Goal: Check status: Check status

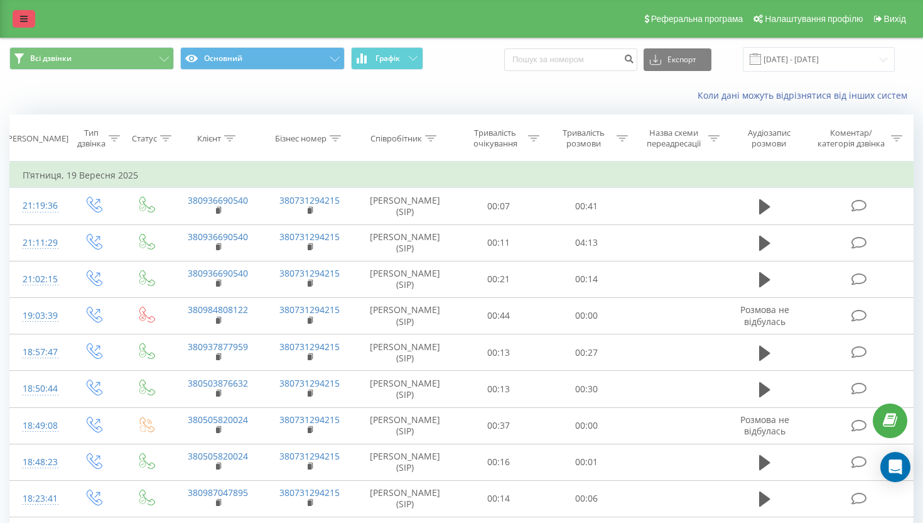
click at [21, 18] on icon at bounding box center [24, 18] width 8 height 9
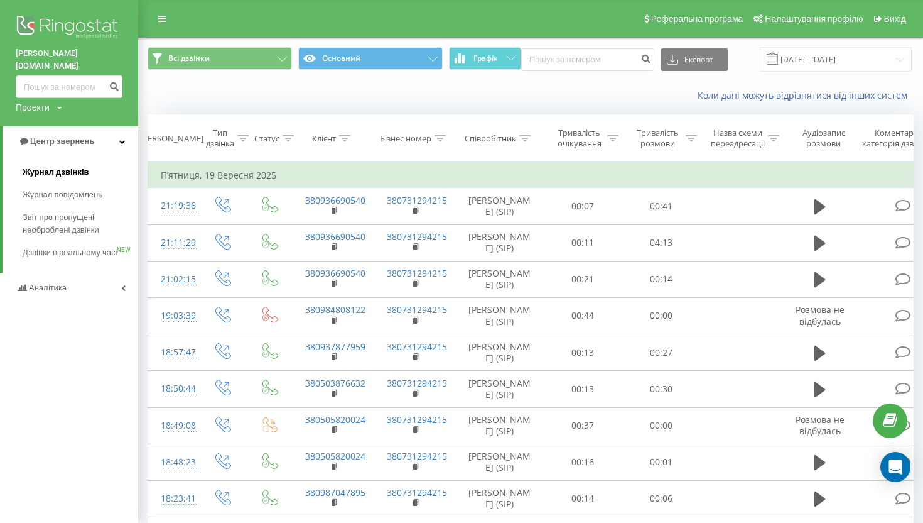
click at [45, 166] on span "Журнал дзвінків" at bounding box center [56, 172] width 67 height 13
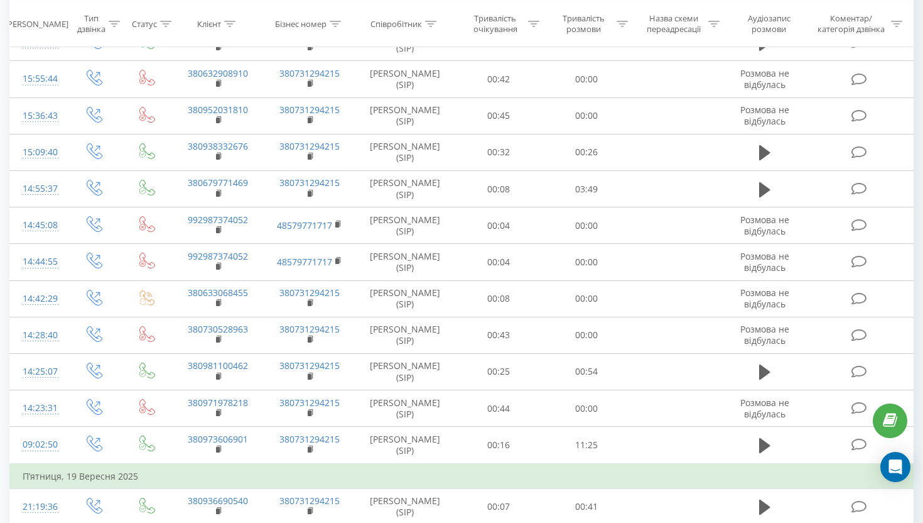
scroll to position [560, 0]
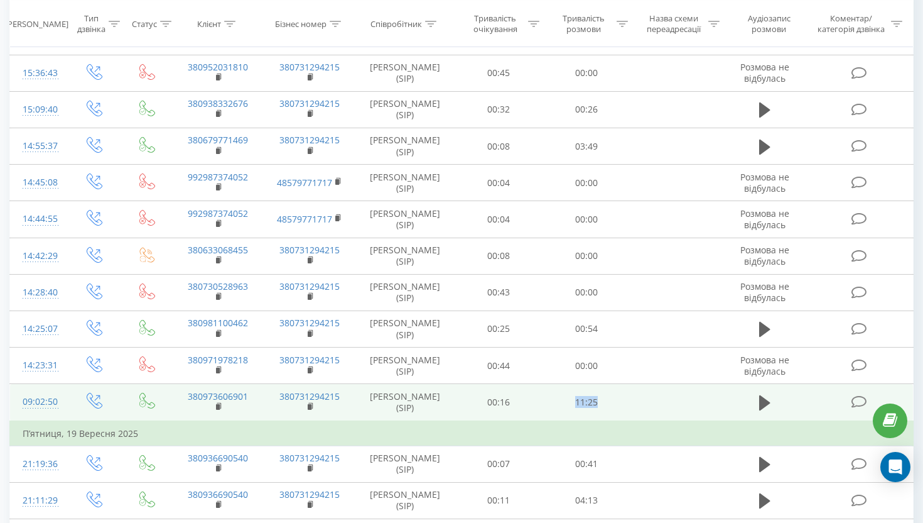
drag, startPoint x: 615, startPoint y: 403, endPoint x: 571, endPoint y: 402, distance: 44.0
click at [571, 402] on td "11:25" at bounding box center [587, 402] width 88 height 37
click at [760, 403] on icon at bounding box center [764, 402] width 11 height 15
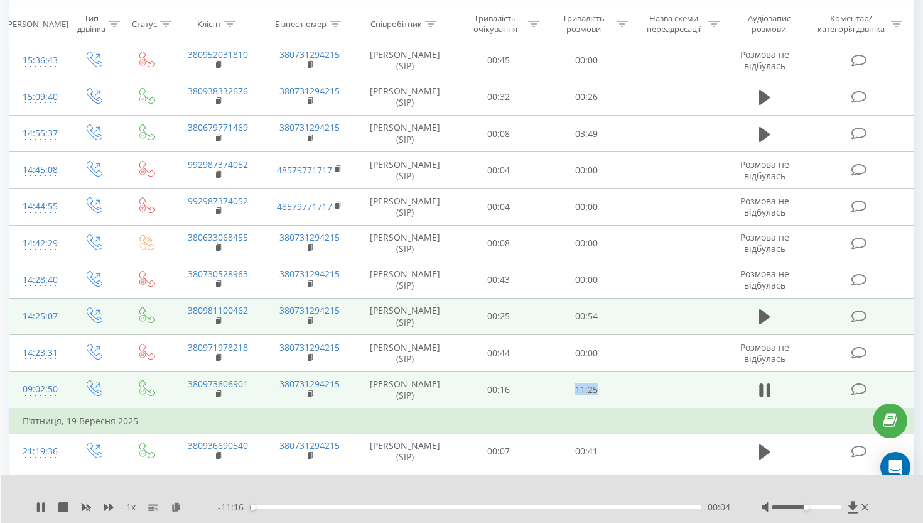
scroll to position [567, 0]
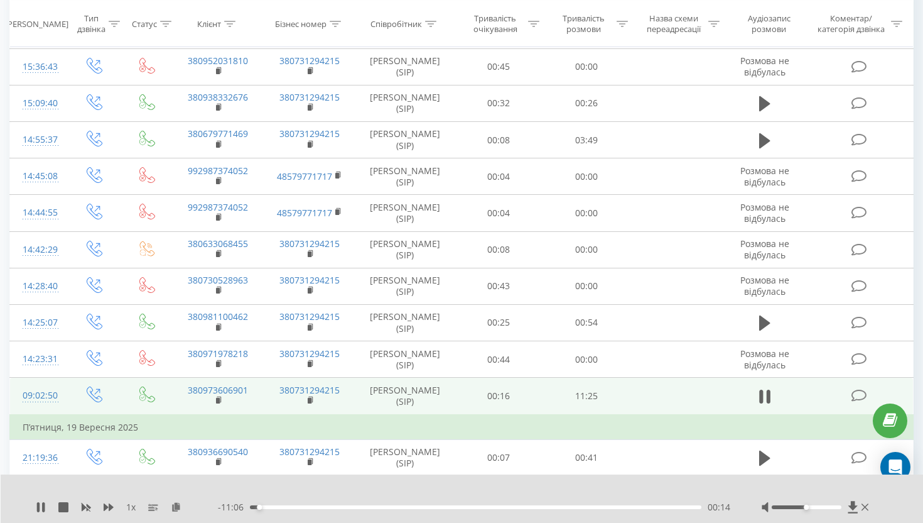
click at [35, 505] on div "1 x - 11:06 00:14 00:14" at bounding box center [462, 498] width 923 height 48
click at [40, 506] on icon at bounding box center [41, 507] width 10 height 10
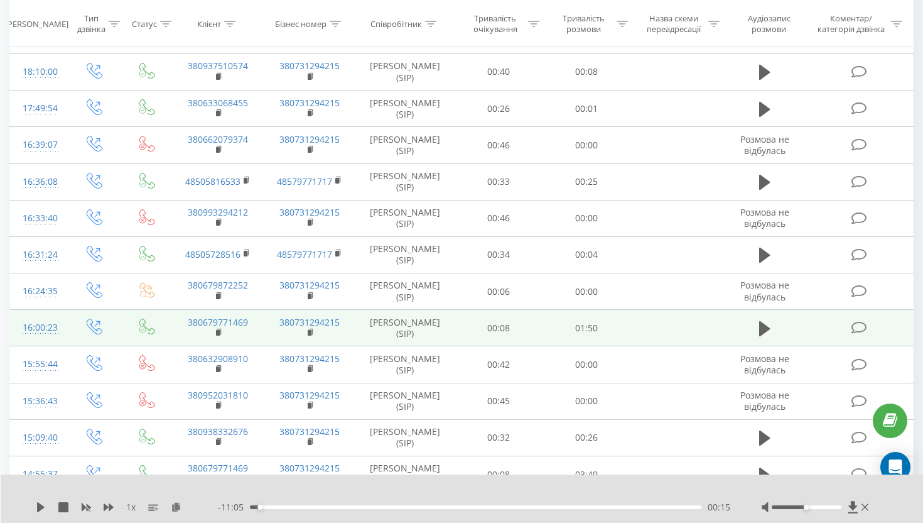
scroll to position [178, 0]
